Goal: Check status: Check status

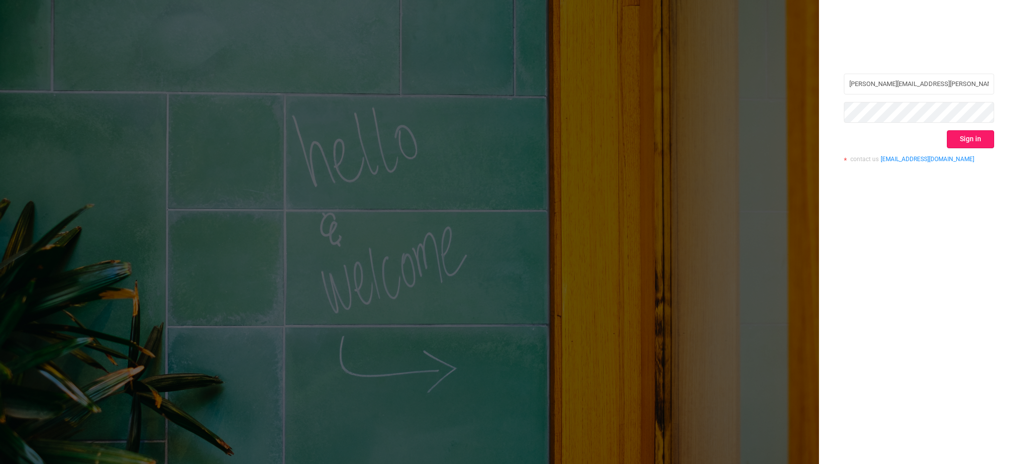
click at [978, 141] on button "Sign in" at bounding box center [970, 139] width 47 height 18
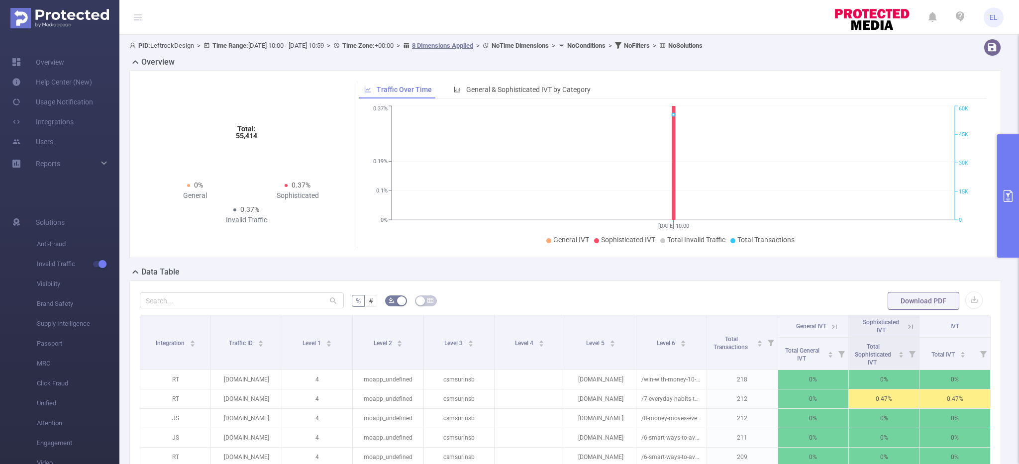
click at [1009, 227] on button "primary" at bounding box center [1008, 195] width 22 height 123
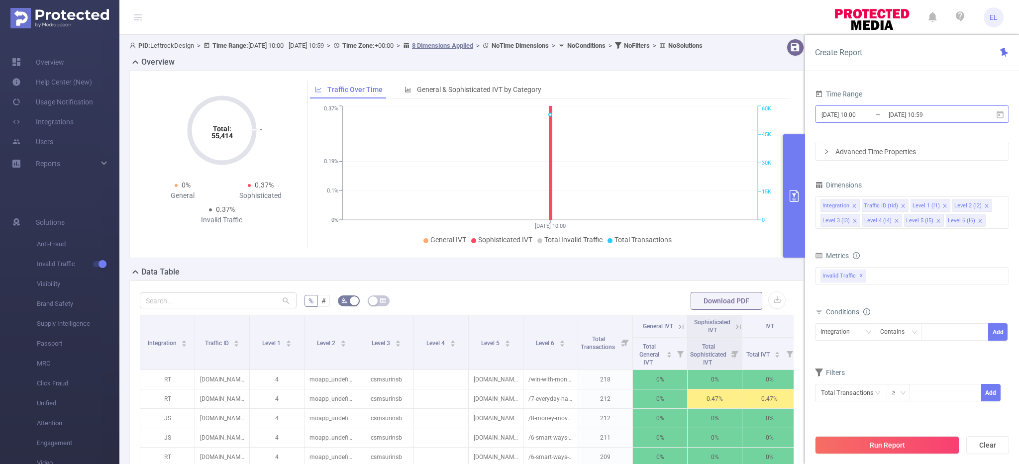
click at [905, 115] on input "[DATE] 10:59" at bounding box center [928, 114] width 81 height 13
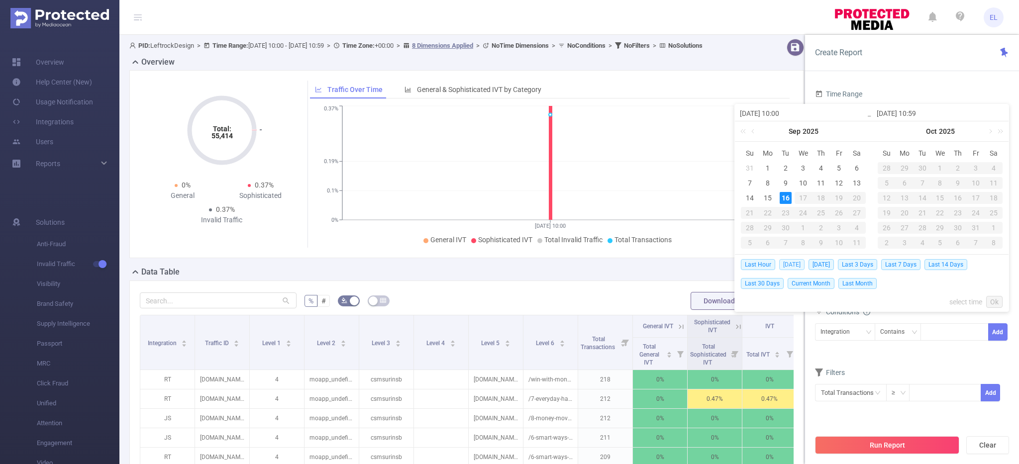
click at [793, 263] on span "[DATE]" at bounding box center [791, 264] width 25 height 11
type input "[DATE] 00:00"
type input "[DATE] 23:59"
click at [793, 263] on div "[DATE] 10:00 [DATE] Su Mo Tu We Th Fr Sa 31 1 2 3 4 5 6 7 8 9 10 11 12 13 14 15…" at bounding box center [871, 208] width 275 height 208
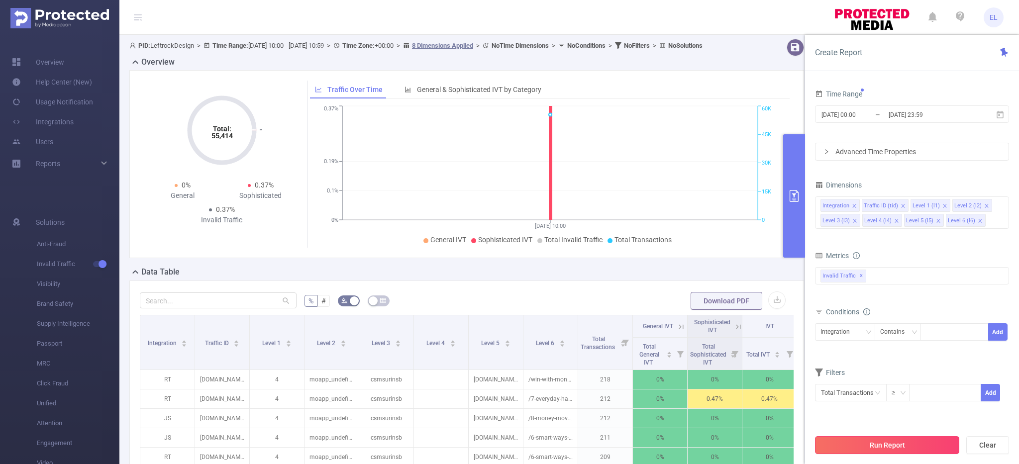
click at [852, 441] on button "Run Report" at bounding box center [887, 445] width 144 height 18
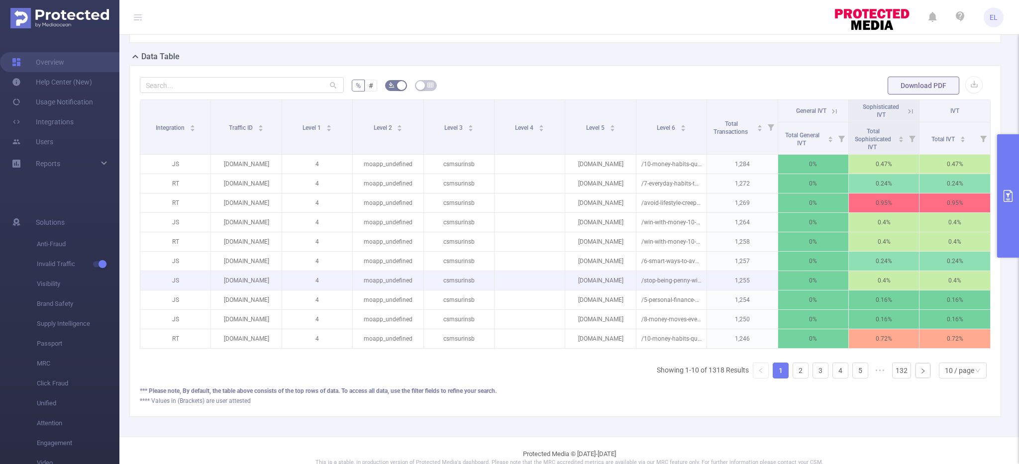
scroll to position [0, 2]
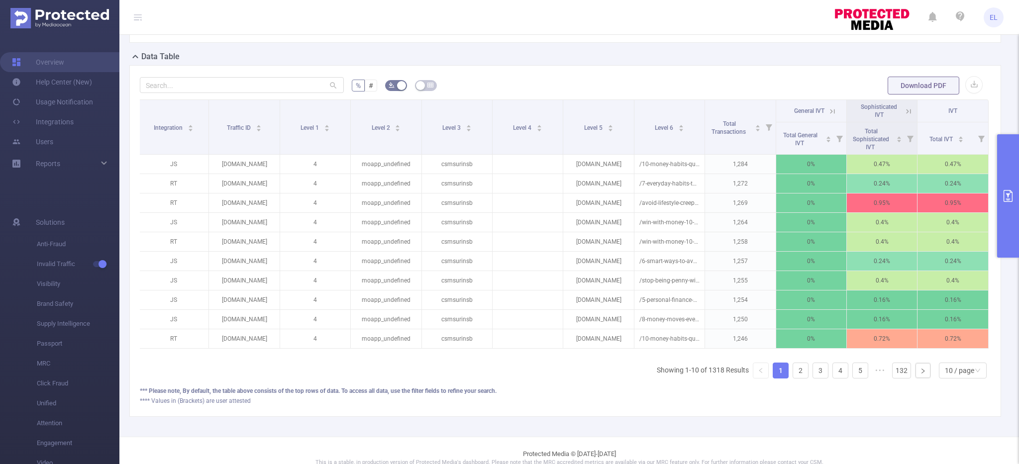
click at [999, 177] on button "primary" at bounding box center [1008, 195] width 22 height 123
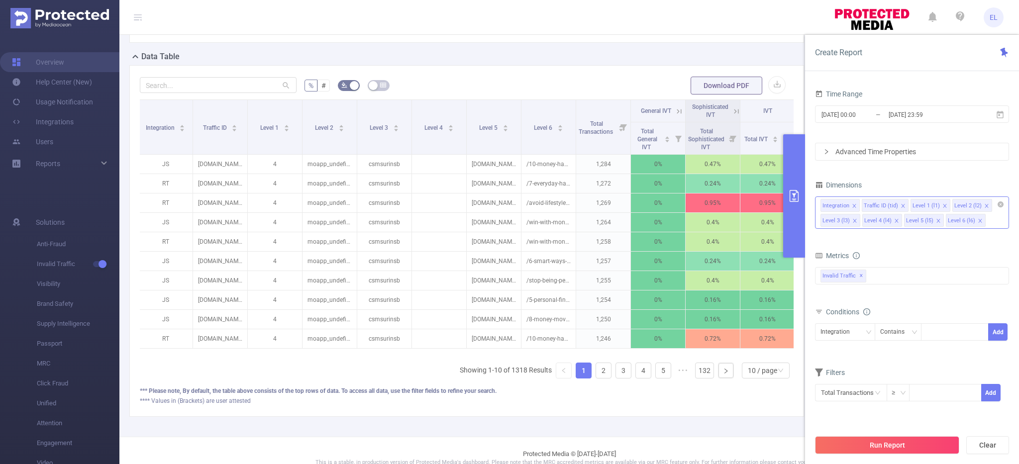
click at [901, 207] on icon "icon: close" at bounding box center [902, 205] width 3 height 3
click at [977, 205] on icon "icon: close" at bounding box center [979, 205] width 5 height 5
click at [977, 204] on icon "icon: close" at bounding box center [979, 205] width 5 height 5
click at [851, 220] on li "Level 6 (l6)" at bounding box center [840, 220] width 40 height 13
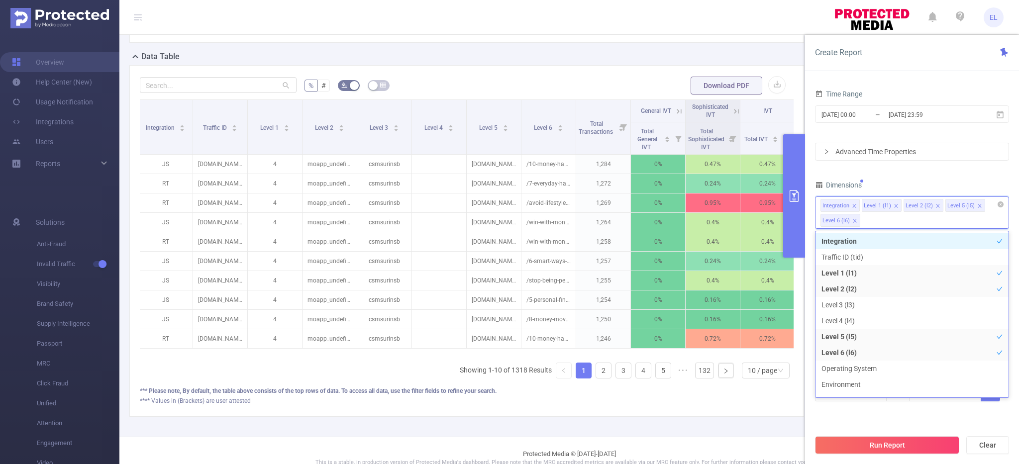
click at [854, 221] on icon "icon: close" at bounding box center [854, 220] width 3 height 3
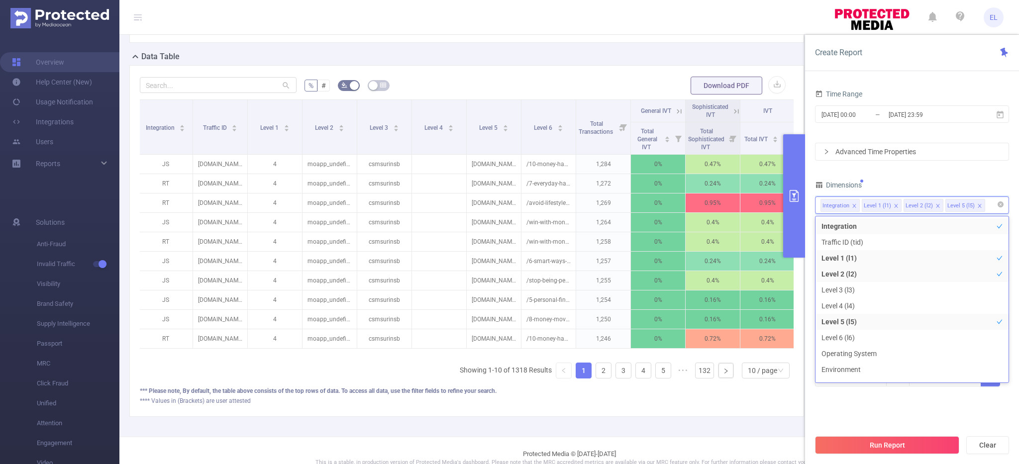
scroll to position [11, 0]
click at [885, 448] on button "Run Report" at bounding box center [887, 445] width 144 height 18
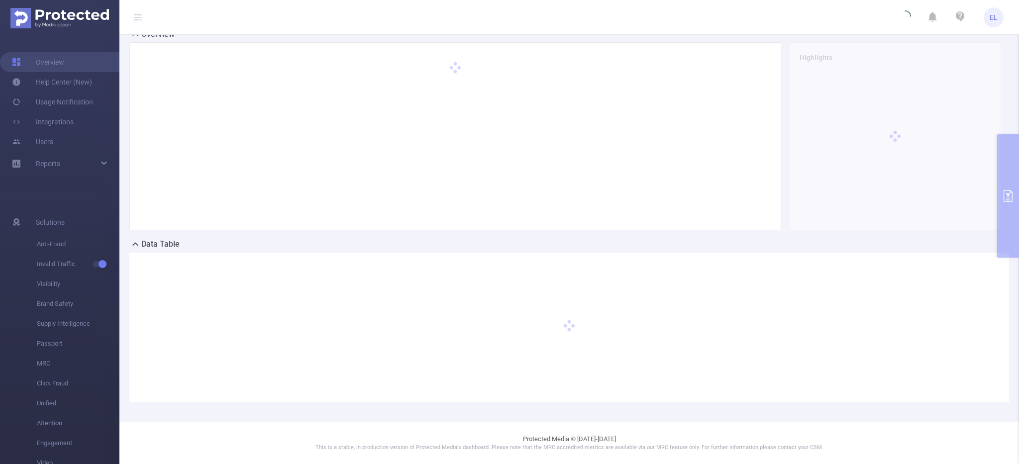
scroll to position [27, 0]
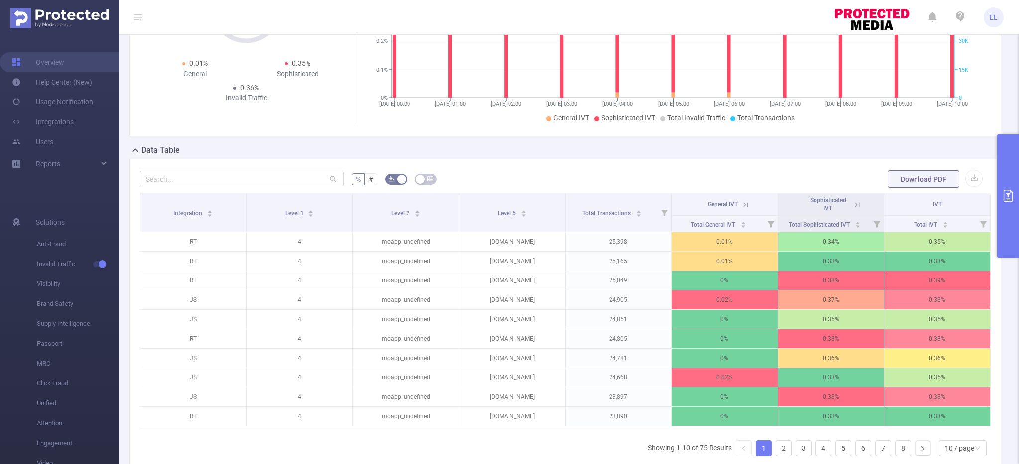
scroll to position [190, 0]
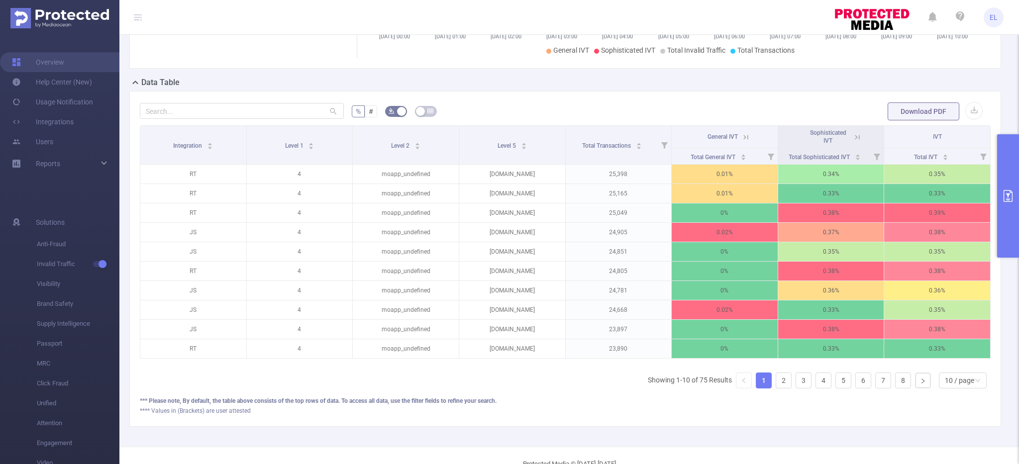
click at [1007, 199] on icon "primary" at bounding box center [1008, 196] width 12 height 12
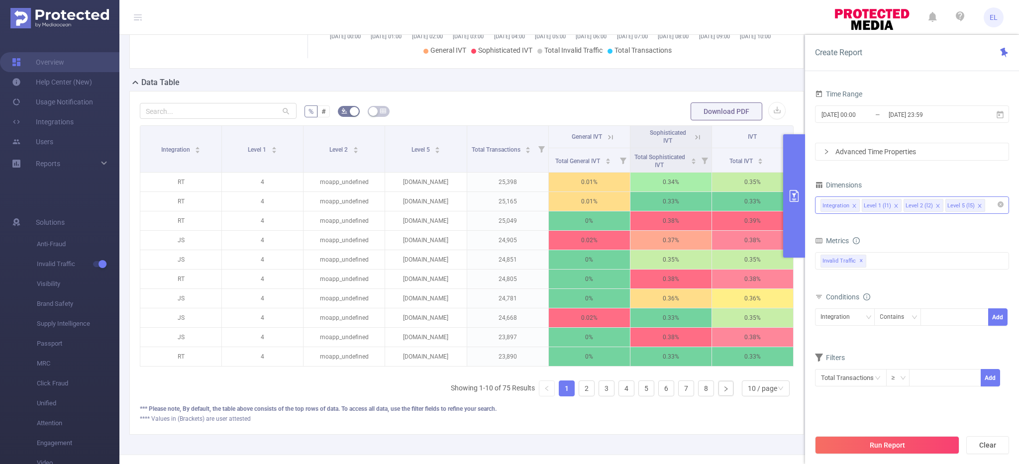
click at [978, 204] on icon "icon: close" at bounding box center [979, 205] width 5 height 5
click at [861, 442] on button "Run Report" at bounding box center [887, 445] width 144 height 18
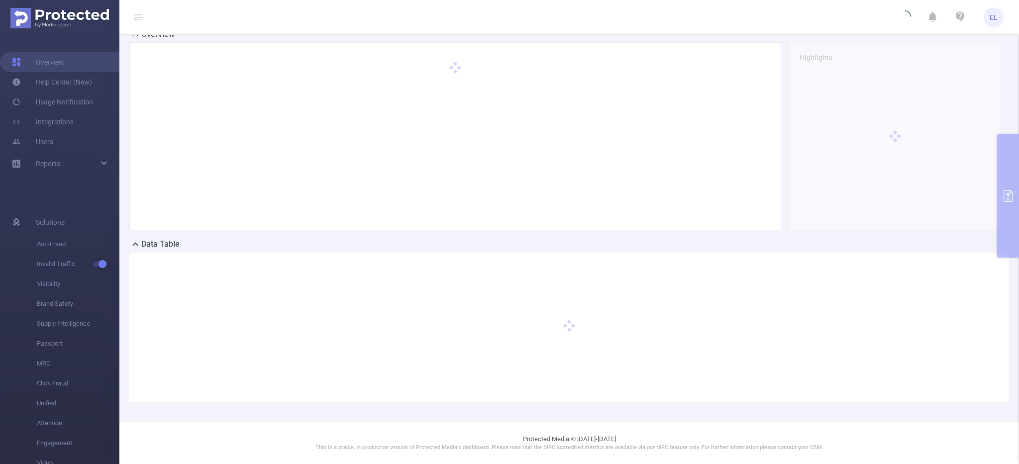
scroll to position [27, 0]
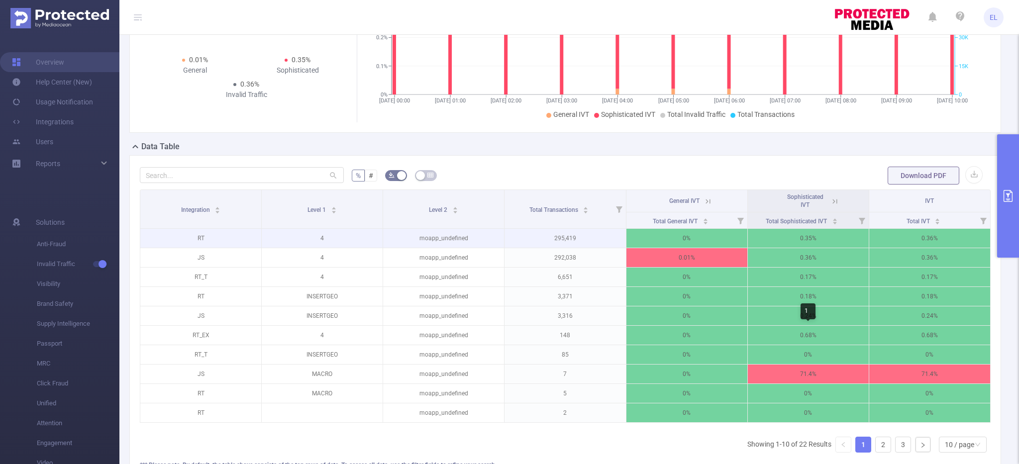
scroll to position [0, 2]
